Goal: Task Accomplishment & Management: Use online tool/utility

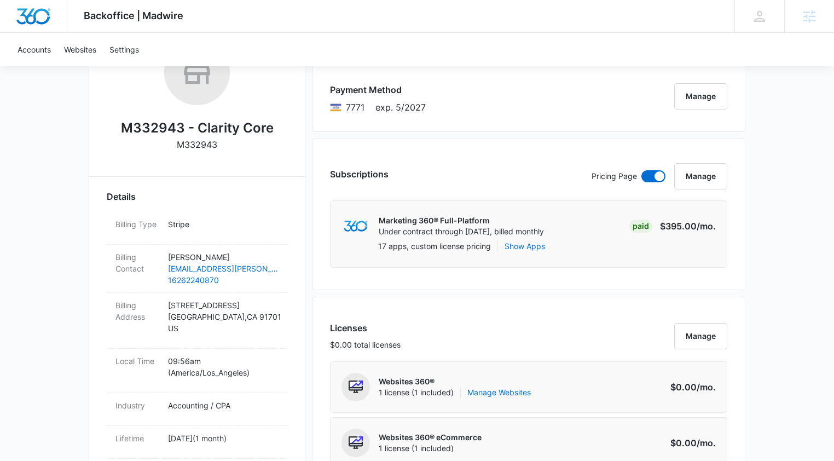
scroll to position [161, 0]
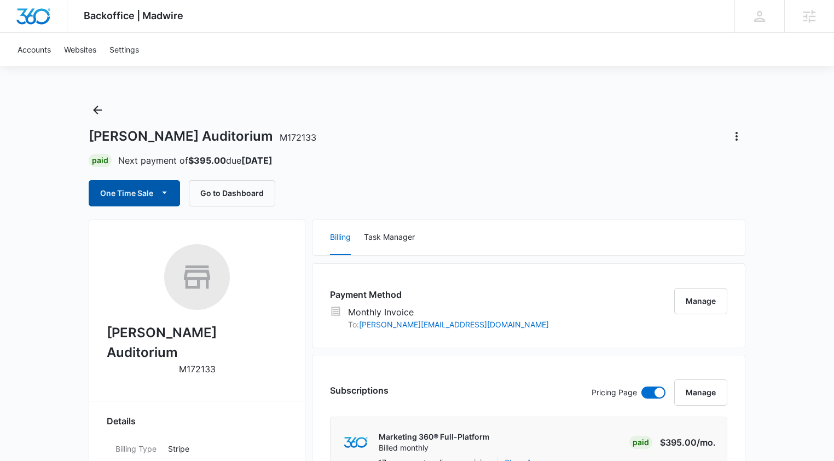
click at [163, 196] on icon "button" at bounding box center [164, 192] width 11 height 11
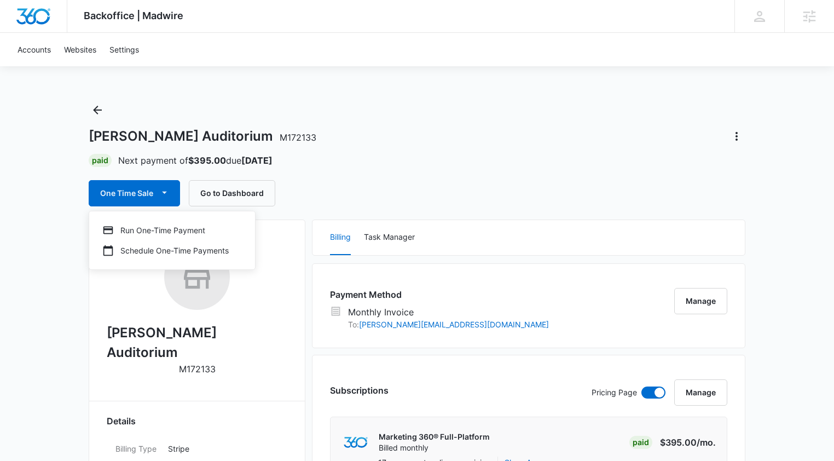
click at [461, 147] on div "[PERSON_NAME] Auditorium M172133 Paid Next payment of $395.00 due [DATE] One Ti…" at bounding box center [417, 153] width 656 height 105
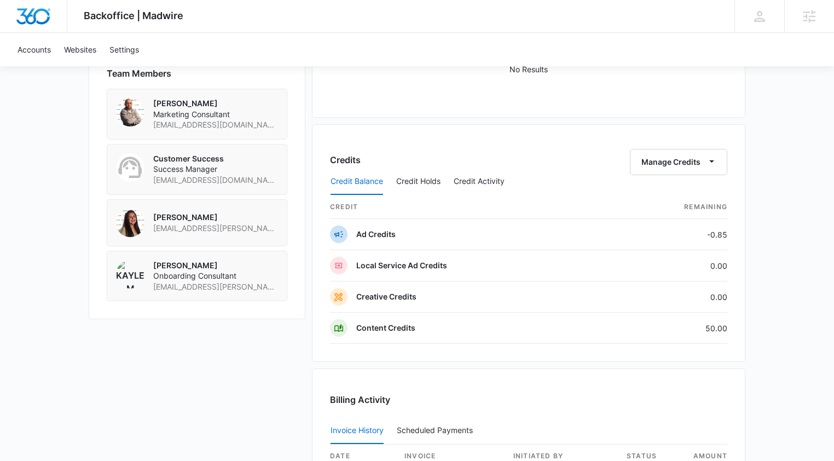
scroll to position [794, 0]
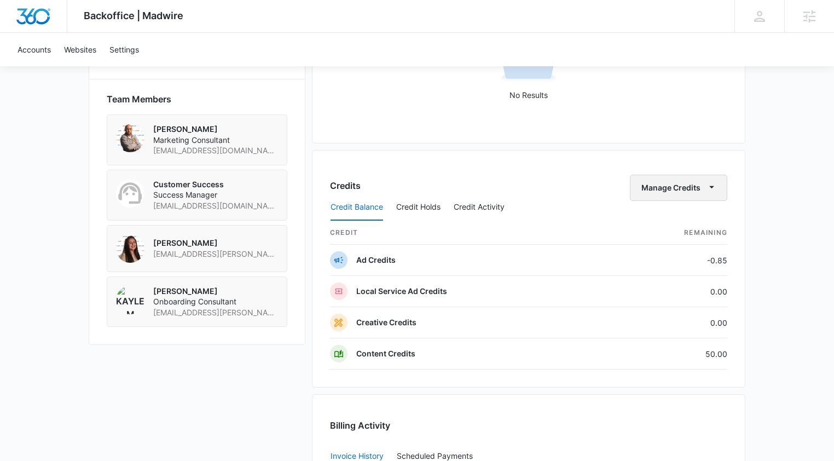
click at [710, 189] on icon "button" at bounding box center [711, 186] width 11 height 11
click at [689, 219] on div "Transfer Credits" at bounding box center [672, 223] width 57 height 8
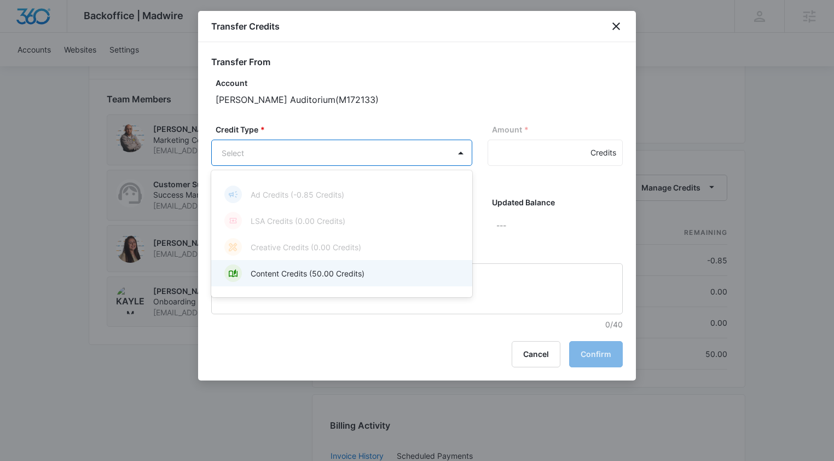
click at [367, 276] on div "Content Credits (50.00 Credits)" at bounding box center [340, 273] width 232 height 18
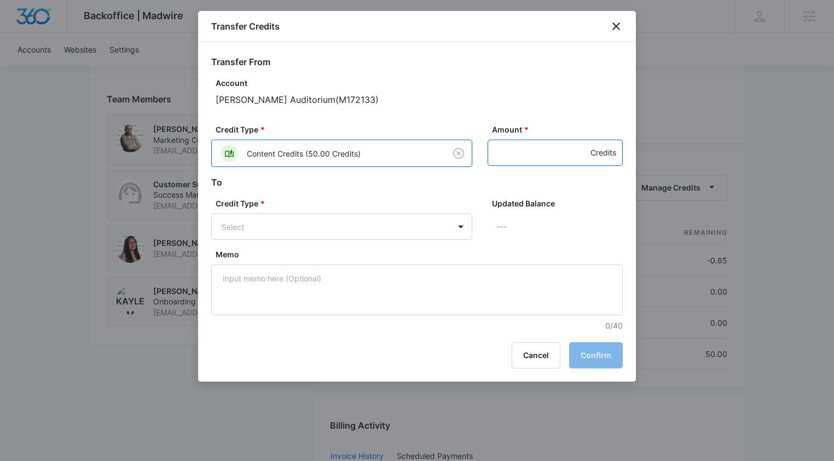
click at [519, 152] on input "Amount *" at bounding box center [554, 152] width 135 height 26
type input ".85"
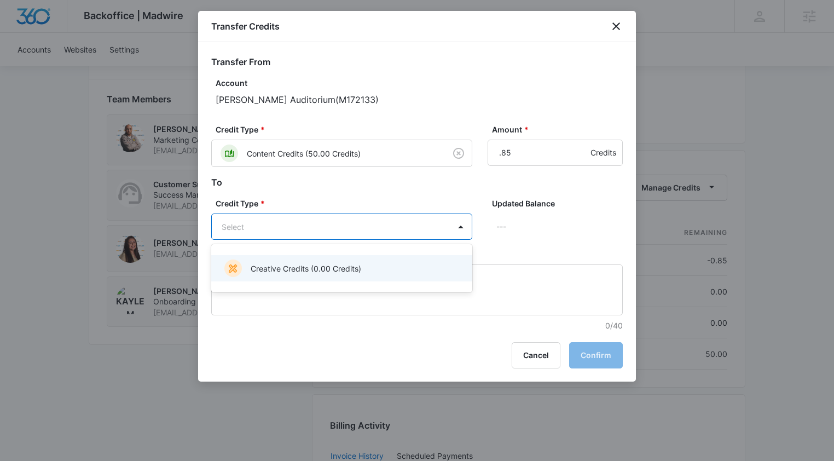
click at [428, 190] on div at bounding box center [417, 230] width 834 height 461
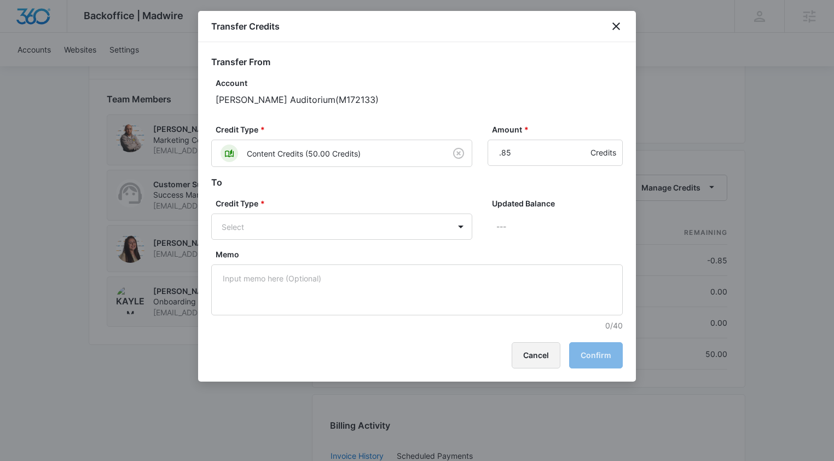
click at [541, 355] on button "Cancel" at bounding box center [535, 355] width 49 height 26
